Goal: Communication & Community: Ask a question

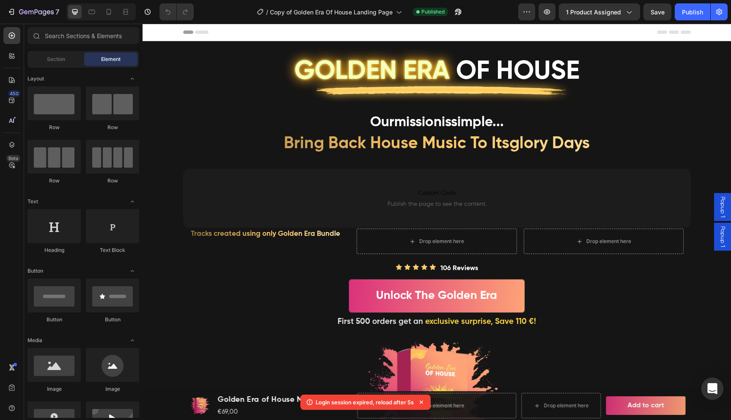
click at [712, 387] on icon "Open Intercom Messenger" at bounding box center [713, 388] width 10 height 11
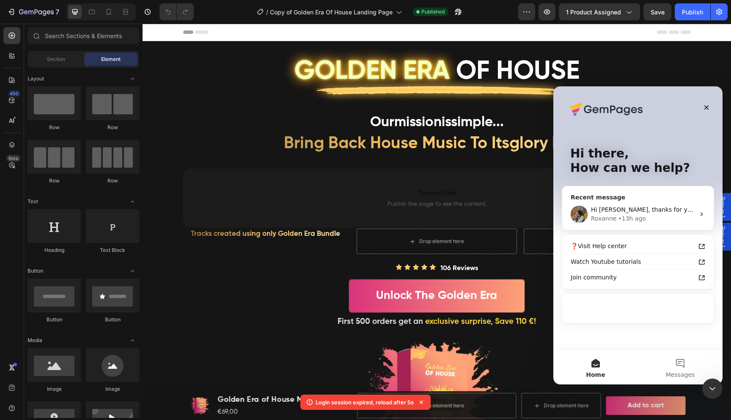
click at [640, 215] on div "• 13h ago" at bounding box center [632, 218] width 28 height 9
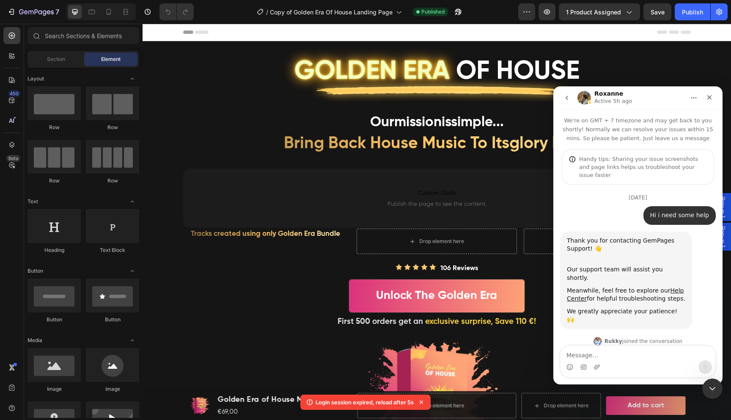
scroll to position [2898, 0]
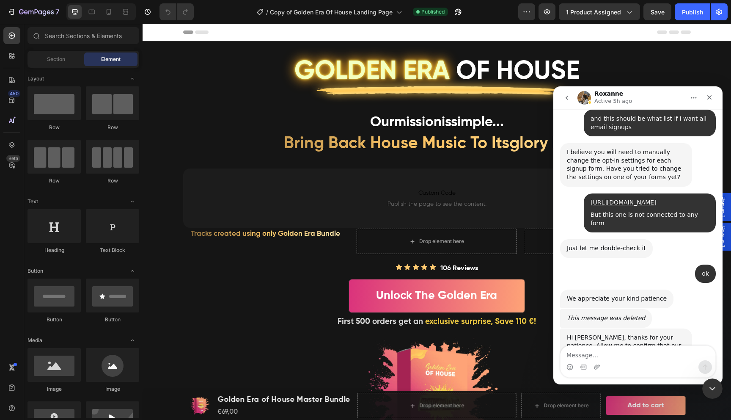
scroll to position [4661, 0]
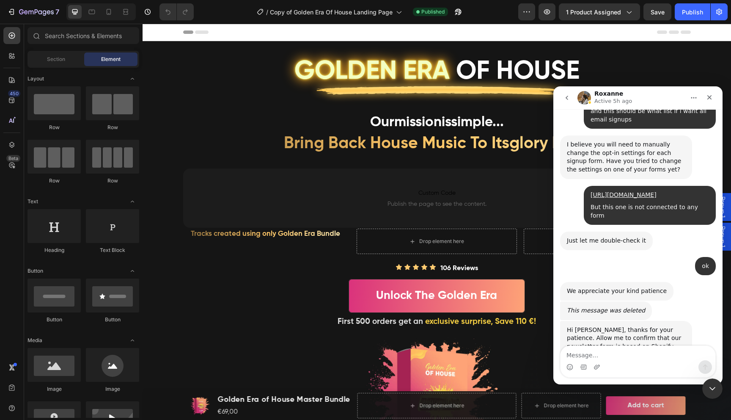
click at [620, 355] on textarea "Message…" at bounding box center [638, 353] width 155 height 14
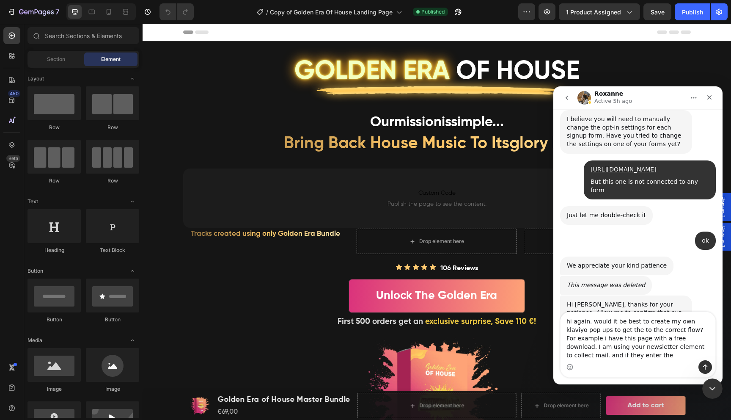
scroll to position [4695, 0]
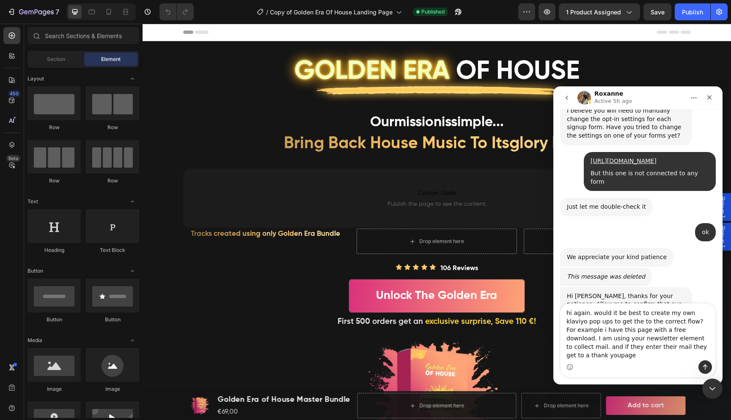
click at [655, 356] on textarea "hi again. would it be best to create my own klaviyo pop ups to get the to the c…" at bounding box center [638, 331] width 155 height 57
click at [676, 357] on textarea "hi again. would it be best to create my own klaviyo pop ups to get the to the c…" at bounding box center [638, 331] width 155 height 57
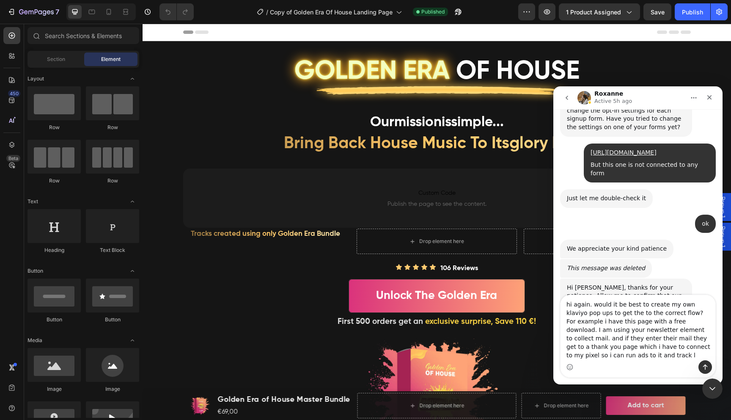
scroll to position [4712, 0]
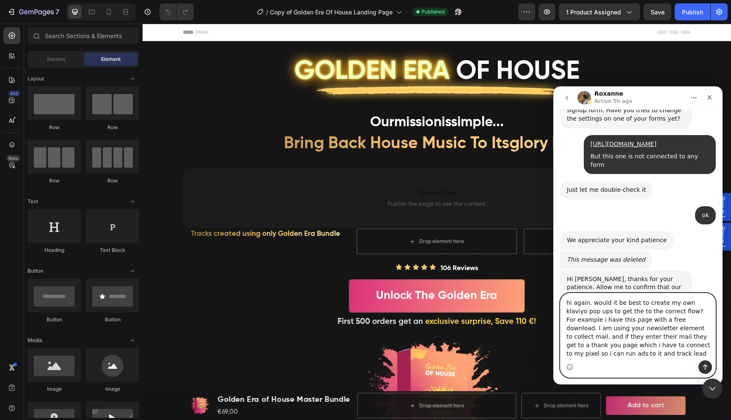
paste textarea "[URL][DOMAIN_NAME]"
type textarea "hi again. would it be best to create my own klaviyo pop ups to get the to the c…"
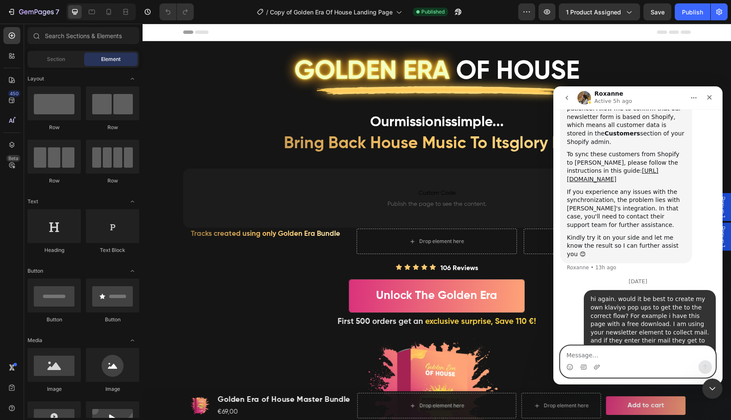
scroll to position [4897, 0]
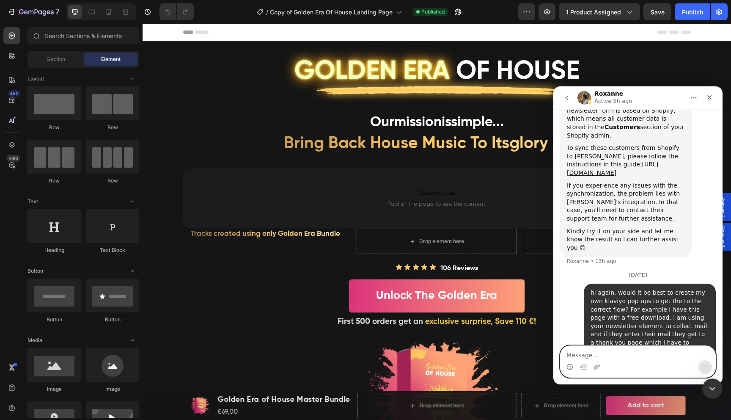
click at [587, 357] on textarea "Message…" at bounding box center [638, 353] width 155 height 14
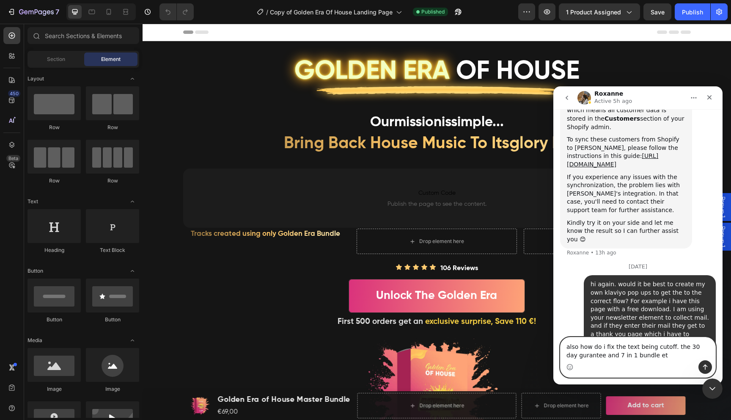
type textarea "also how do i fix the text being cutoff. the 30 day gurantee and 7 in 1 bundle …"
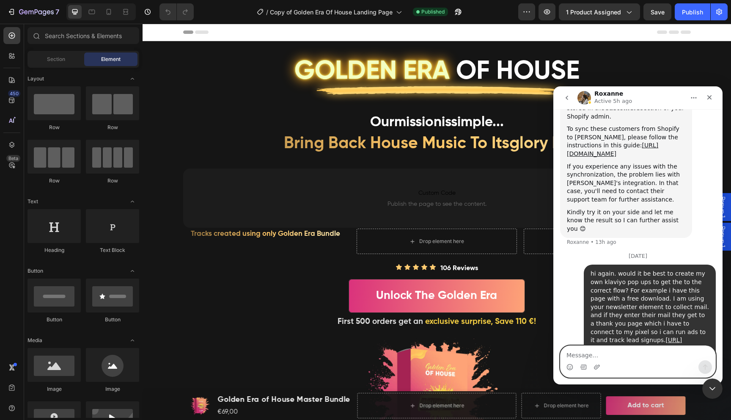
scroll to position [4924, 0]
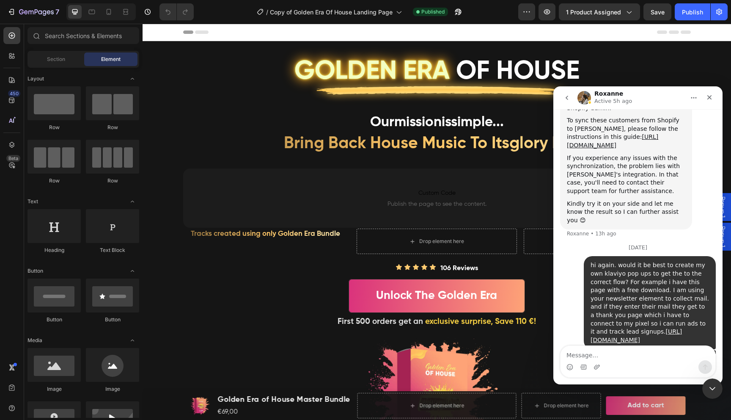
click at [675, 355] on img "soundora says…" at bounding box center [683, 411] width 52 height 113
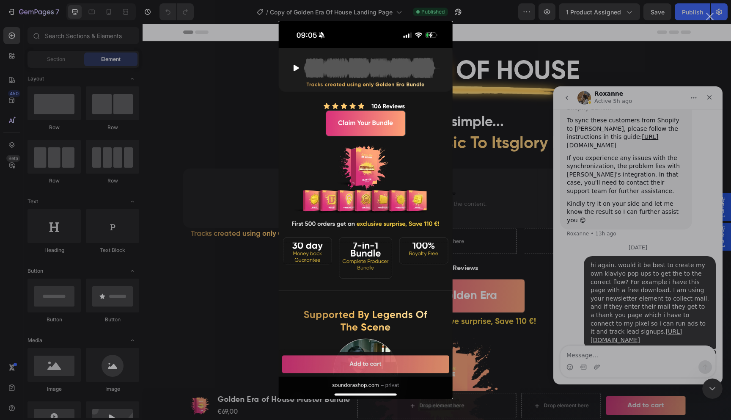
click at [675, 262] on div "Intercom messenger" at bounding box center [365, 210] width 731 height 420
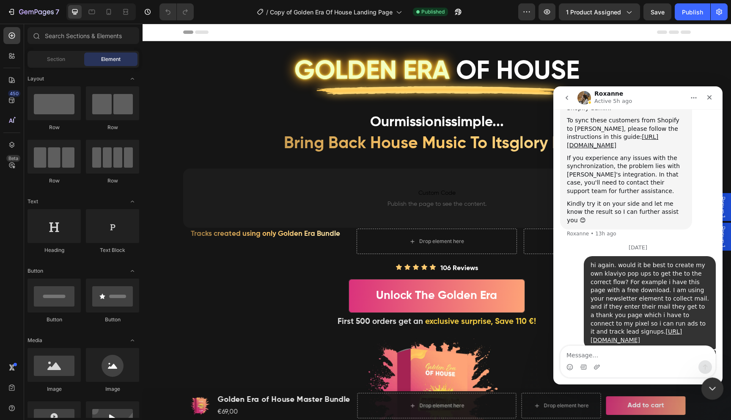
click at [711, 379] on div "Close Intercom Messenger" at bounding box center [711, 387] width 20 height 20
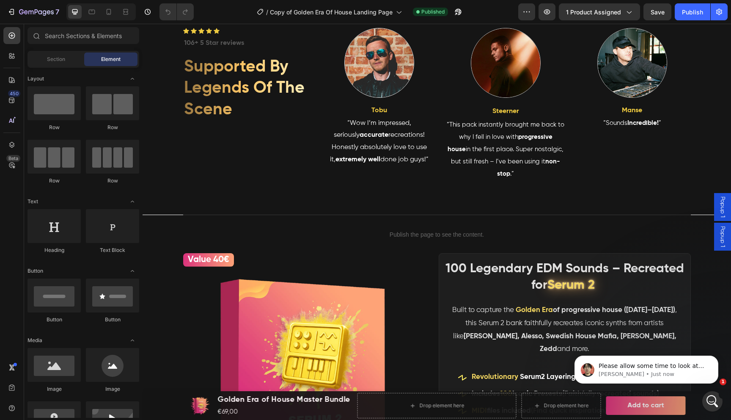
scroll to position [4994, 0]
click at [634, 369] on p "Please allow some time to look at your request and get back to you shortly." at bounding box center [653, 366] width 109 height 8
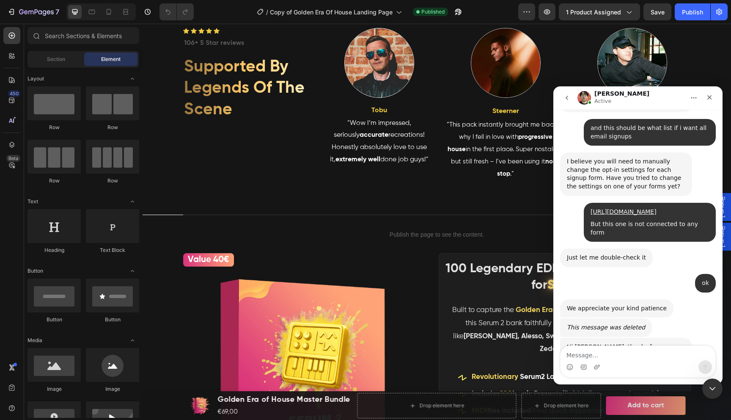
scroll to position [5008, 0]
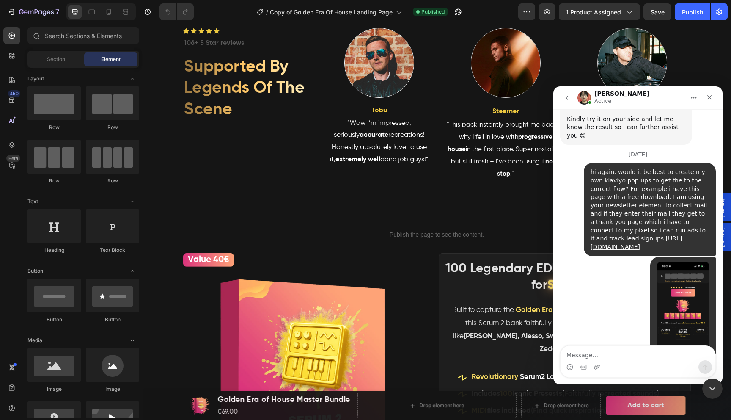
click at [640, 355] on textarea "Message…" at bounding box center [638, 353] width 155 height 14
type textarea "thanks"
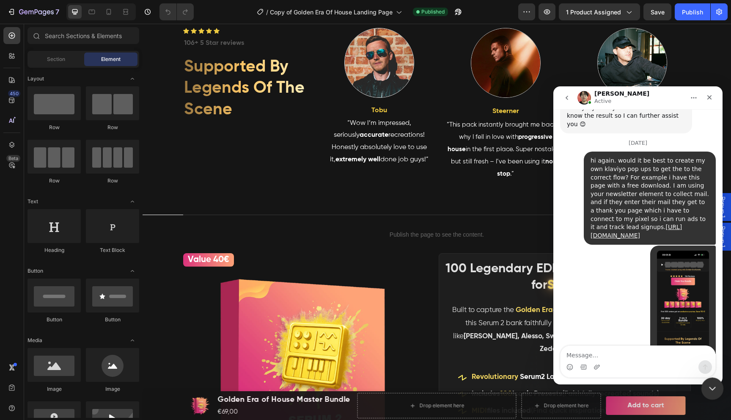
click at [709, 385] on icon "Close Intercom Messenger" at bounding box center [711, 387] width 10 height 10
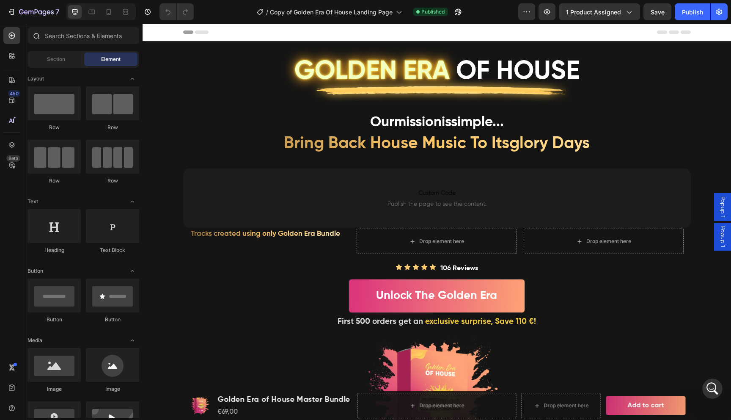
scroll to position [5041, 0]
